Goal: Ask a question

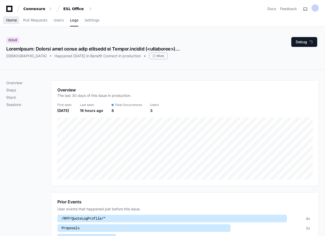
click at [7, 22] on span "Home" at bounding box center [11, 20] width 11 height 3
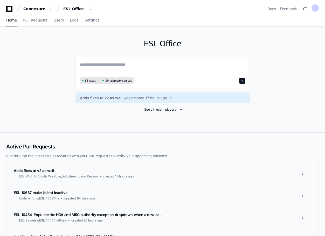
click at [157, 109] on span "See all recent players" at bounding box center [160, 110] width 32 height 4
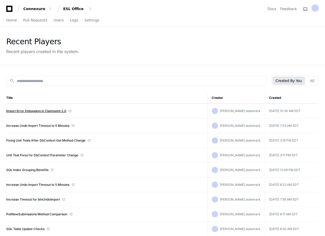
click at [39, 110] on link "Import Error Debugging in Claimpoint 2.0" at bounding box center [36, 111] width 60 height 4
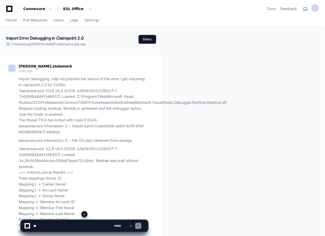
click at [84, 214] on span at bounding box center [84, 214] width 4 height 4
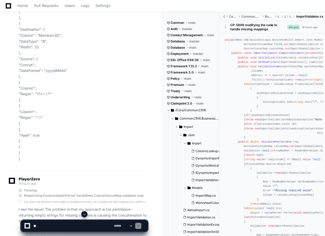
click at [85, 215] on span at bounding box center [84, 214] width 4 height 4
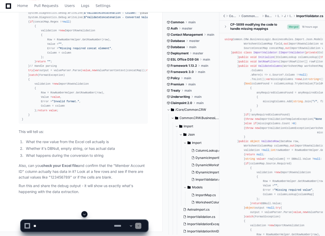
scroll to position [6052, 0]
